Goal: Information Seeking & Learning: Compare options

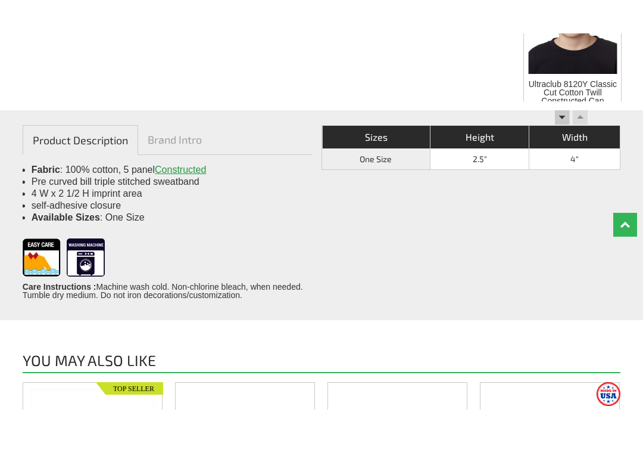
scroll to position [840, 0]
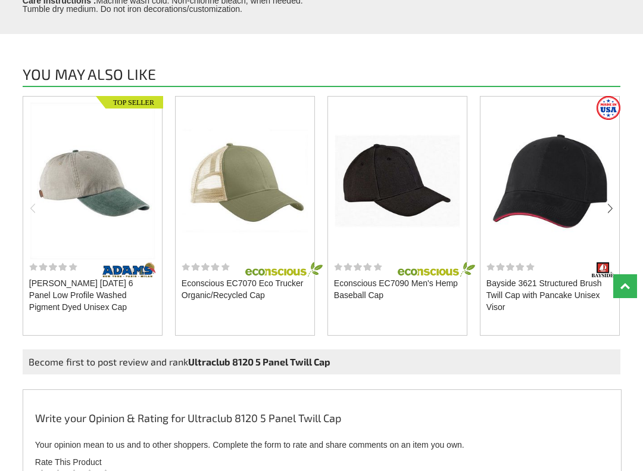
click at [284, 165] on img at bounding box center [244, 180] width 125 height 157
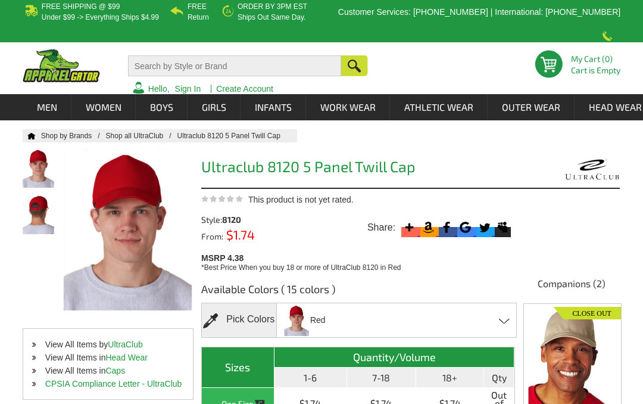
scroll to position [0, 0]
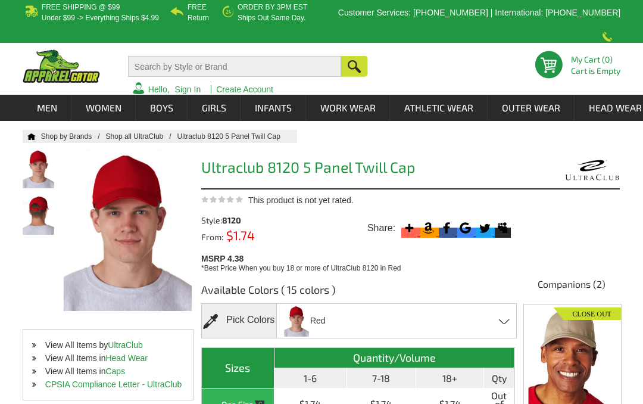
click at [406, 311] on div "Red Black - Closeout Charcoal - Closeout Forest Green - Closeout Gold - Closeou…" at bounding box center [396, 320] width 241 height 35
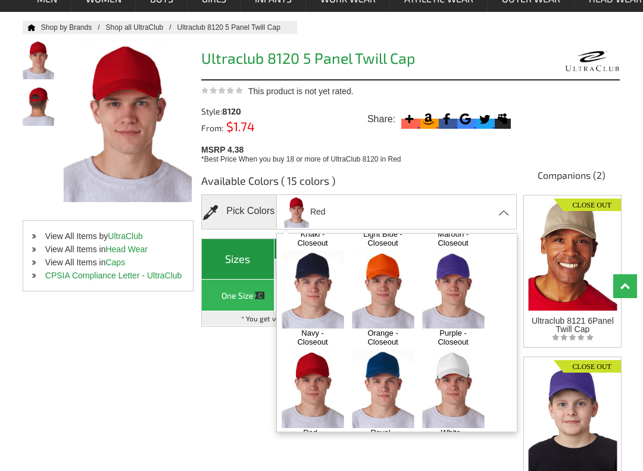
scroll to position [302, 0]
click at [394, 349] on img at bounding box center [383, 388] width 63 height 78
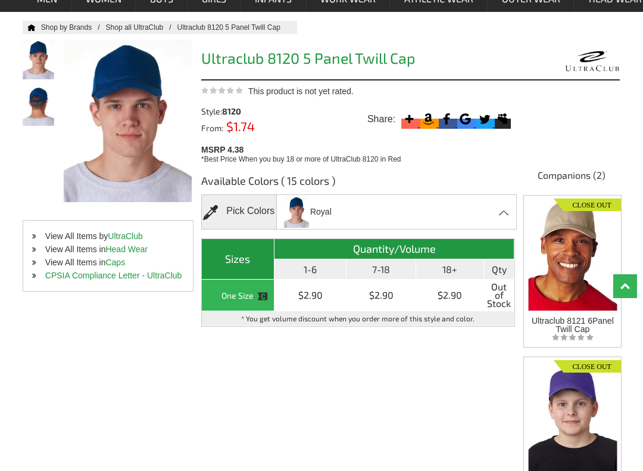
click at [357, 202] on div "Royal Black - Closeout Charcoal - Closeout Forest Green - Closeout Gold - Close…" at bounding box center [396, 211] width 241 height 35
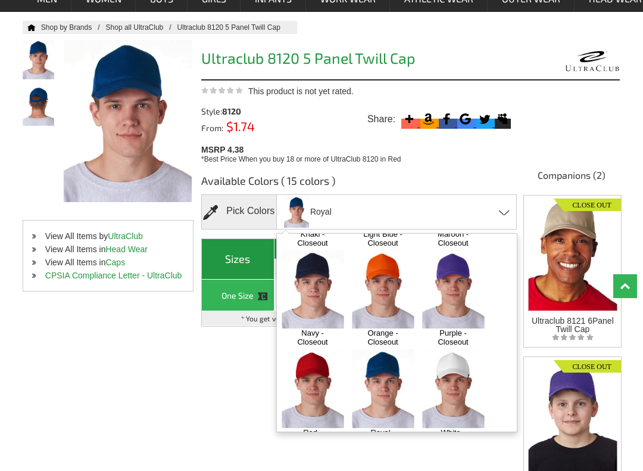
click at [406, 201] on div "Royal Black - Closeout Charcoal - Closeout Forest Green - Closeout Gold - Close…" at bounding box center [396, 211] width 241 height 35
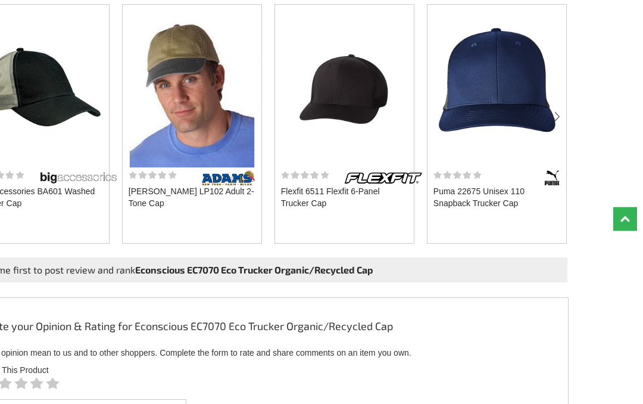
scroll to position [808, 76]
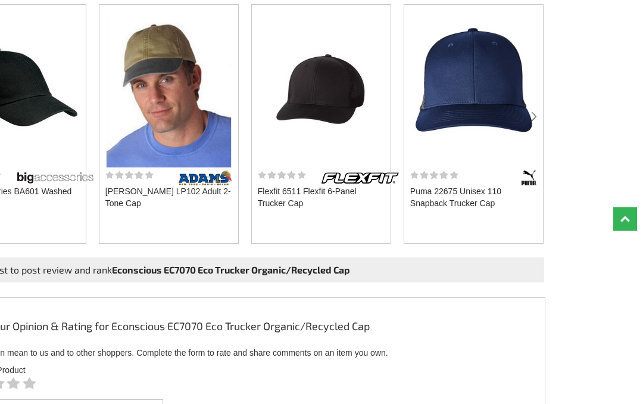
click at [335, 76] on img at bounding box center [320, 89] width 125 height 157
click at [345, 72] on img at bounding box center [320, 89] width 125 height 157
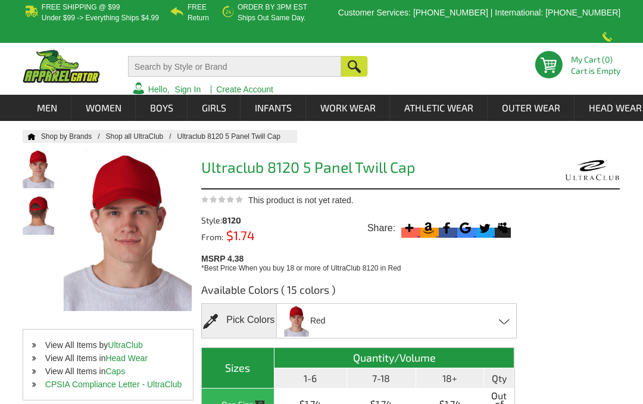
click at [447, 311] on div "Red Black - Closeout Charcoal - Closeout Forest Green - Closeout Gold - Closeou…" at bounding box center [396, 320] width 241 height 35
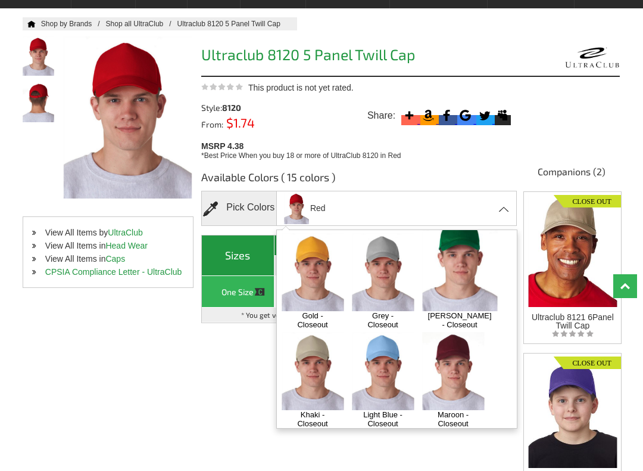
scroll to position [123, 0]
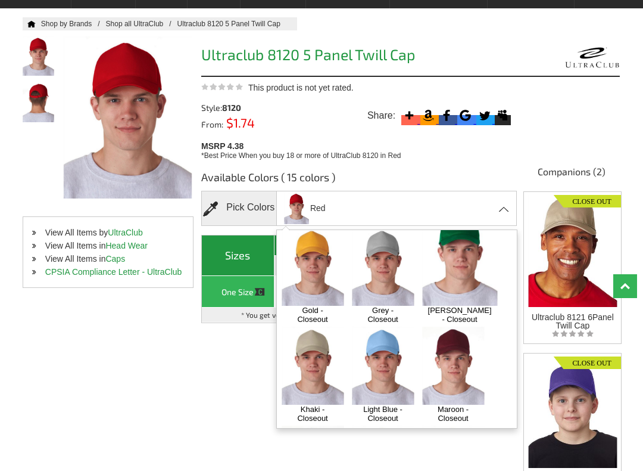
click at [459, 336] on img at bounding box center [453, 365] width 63 height 78
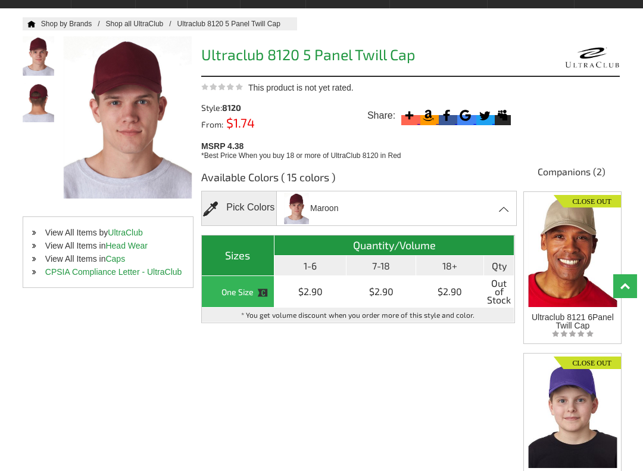
click at [397, 193] on div "Maroon Black - Closeout Charcoal - Closeout Forest Green - Closeout Gold - Clos…" at bounding box center [396, 208] width 241 height 35
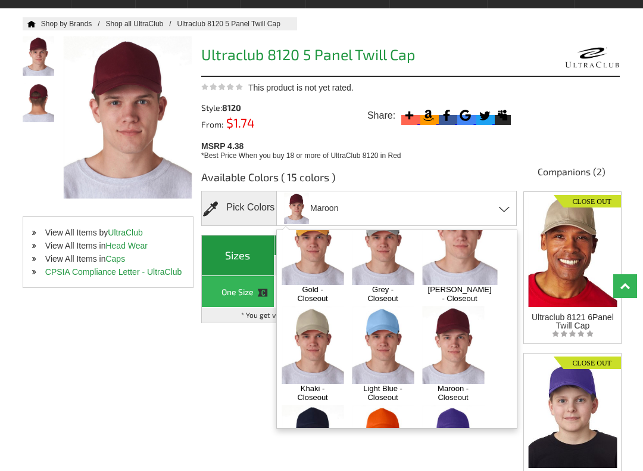
scroll to position [164, 0]
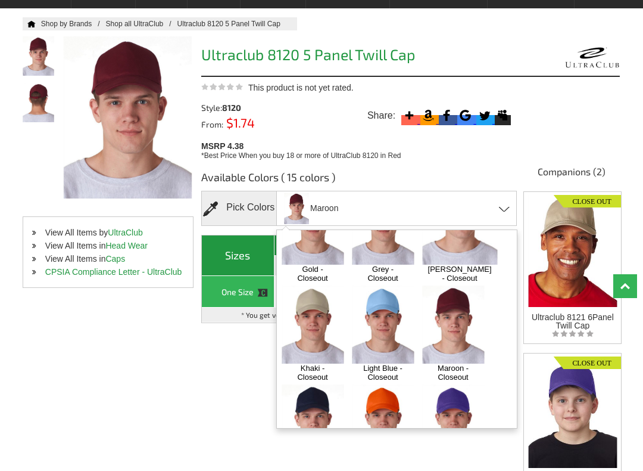
click at [390, 295] on img at bounding box center [383, 324] width 63 height 78
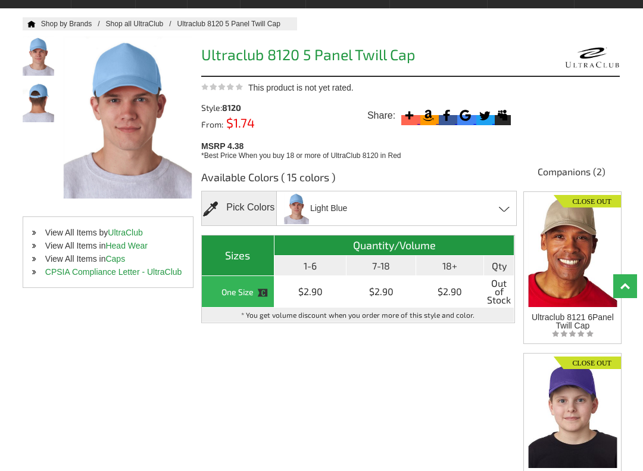
click at [394, 191] on div "Light Blue Black - Closeout Charcoal - Closeout Forest Green - Closeout Gold - …" at bounding box center [396, 208] width 241 height 35
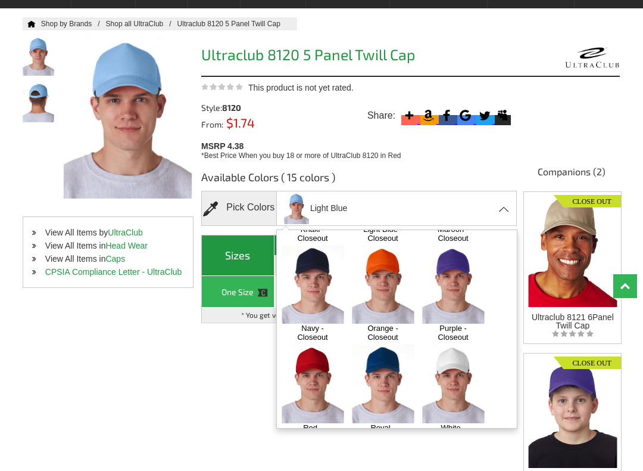
scroll to position [302, 0]
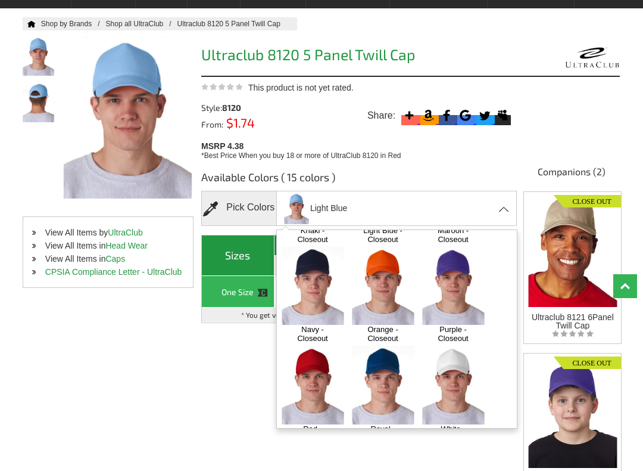
click at [459, 345] on img at bounding box center [453, 384] width 63 height 78
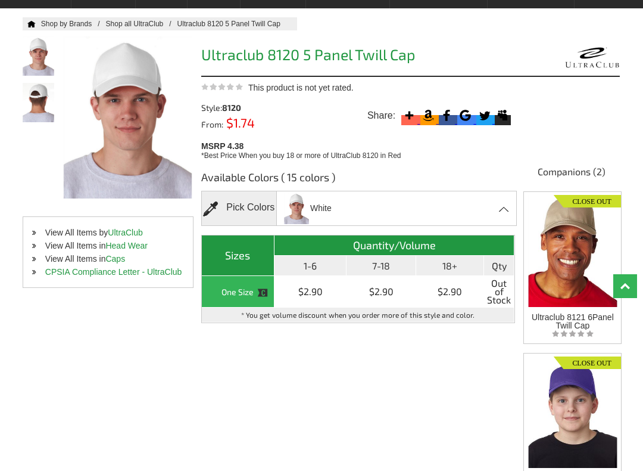
click at [413, 191] on div "White Black - Closeout Charcoal - Closeout Forest Green - Closeout Gold - Close…" at bounding box center [396, 208] width 241 height 35
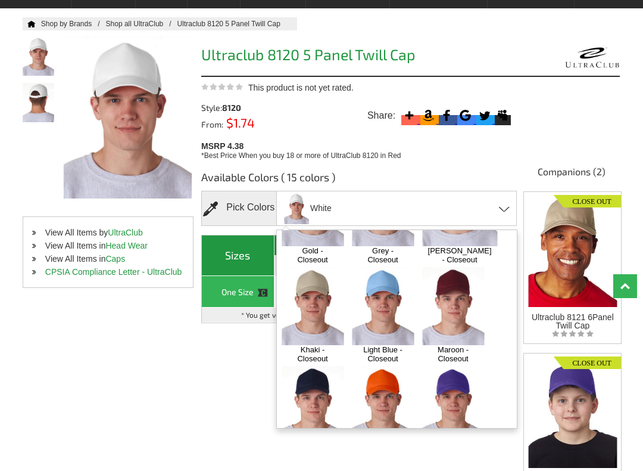
scroll to position [178, 0]
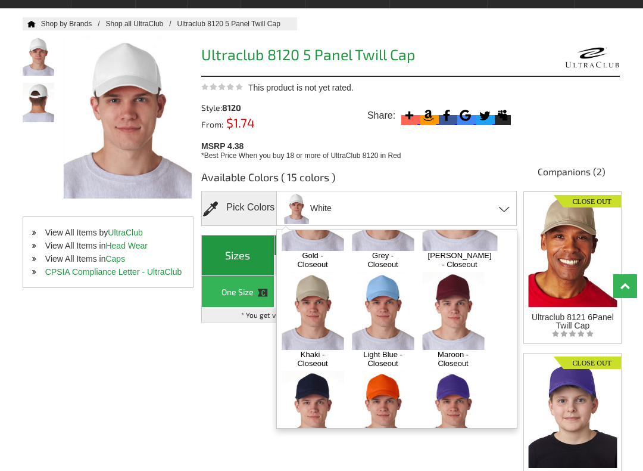
click at [386, 283] on img at bounding box center [383, 311] width 63 height 78
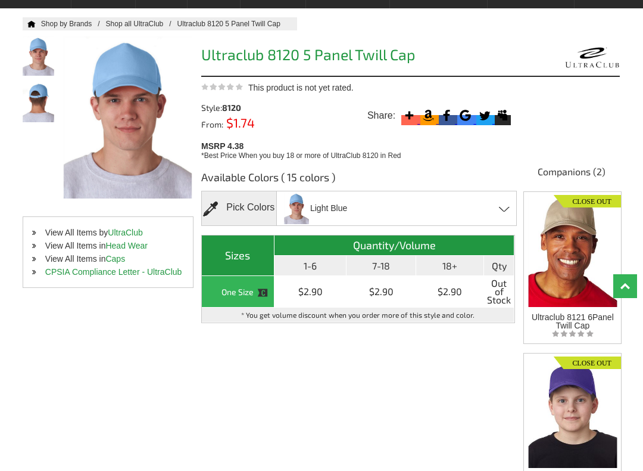
click at [127, 91] on div at bounding box center [127, 117] width 129 height 162
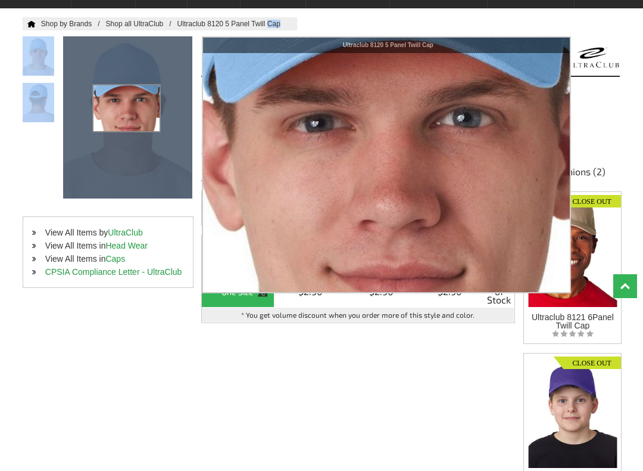
click at [287, 356] on div "Available Colors ( 15 colors ) Pick Colors Light Blue Black - Closeout Charcoal…" at bounding box center [410, 352] width 419 height 382
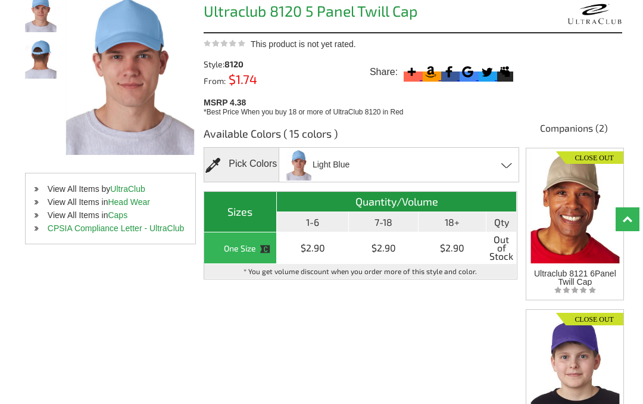
scroll to position [152, 0]
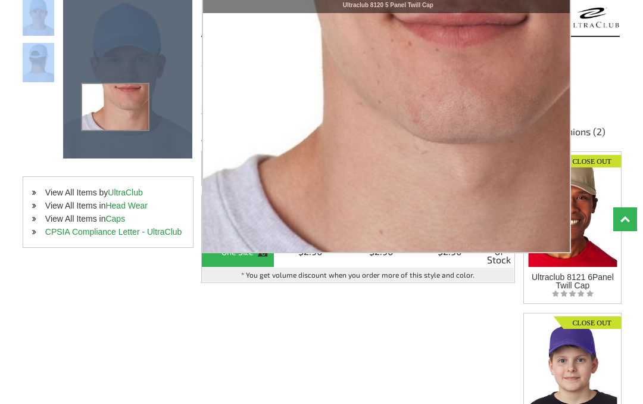
click at [423, 342] on div "Available Colors ( 15 colors ) Pick Colors Light Blue Black - Closeout Charcoal…" at bounding box center [410, 312] width 419 height 382
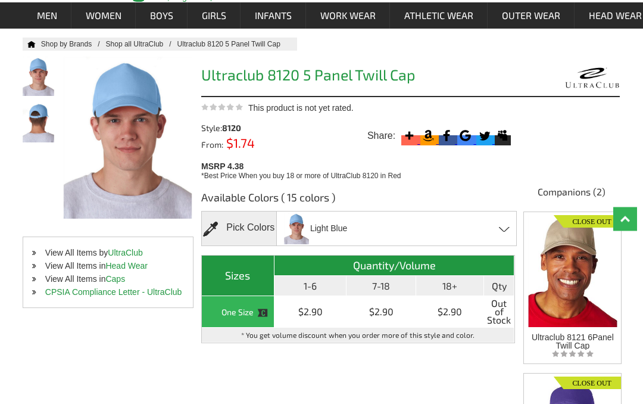
scroll to position [70, 0]
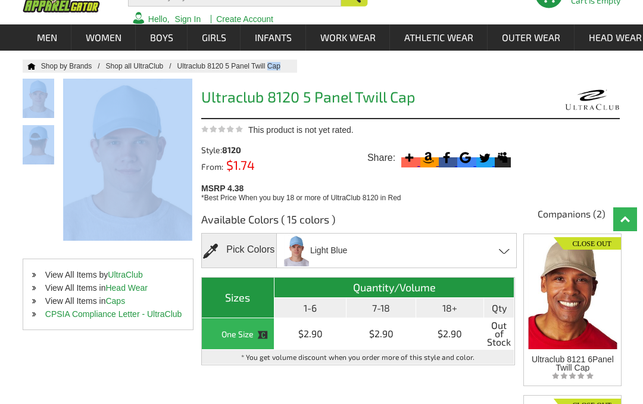
click at [415, 203] on div "Available Colors ( 15 colors ) Pick Colors Light Blue Black - Closeout Charcoal…" at bounding box center [358, 305] width 314 height 204
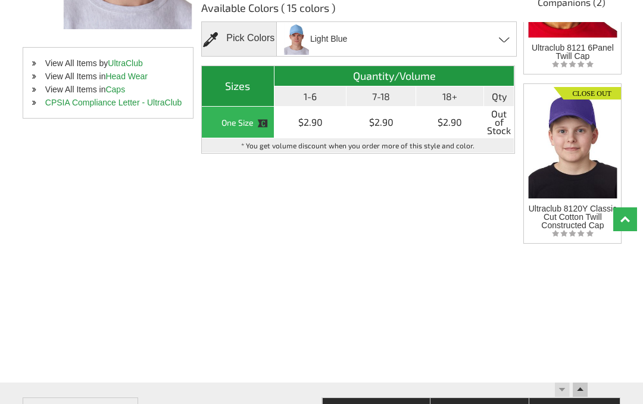
scroll to position [268, 0]
